Goal: Check status: Check status

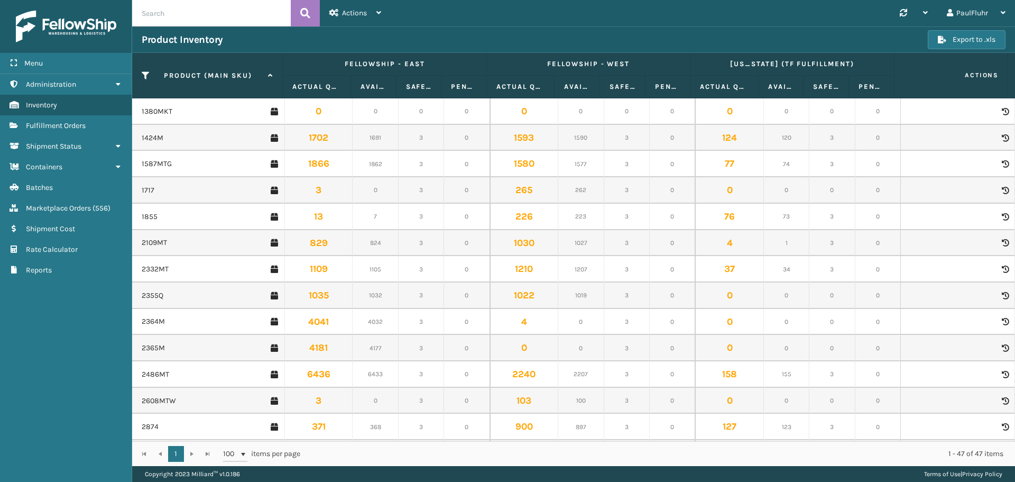
scroll to position [740, 0]
click at [52, 126] on span "Fulfillment Orders" at bounding box center [56, 125] width 60 height 9
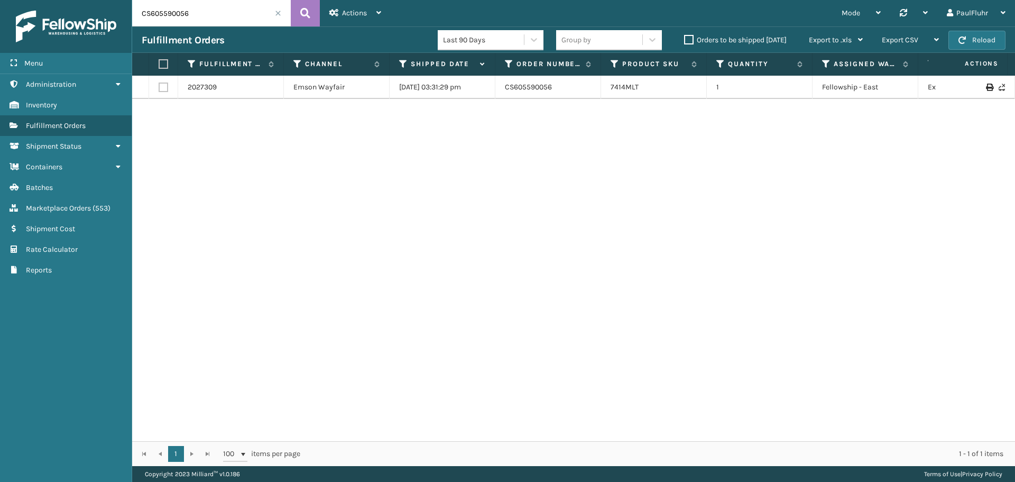
click at [278, 11] on span at bounding box center [278, 13] width 6 height 6
